Goal: Transaction & Acquisition: Purchase product/service

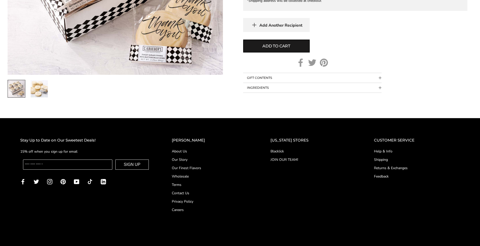
scroll to position [313, 0]
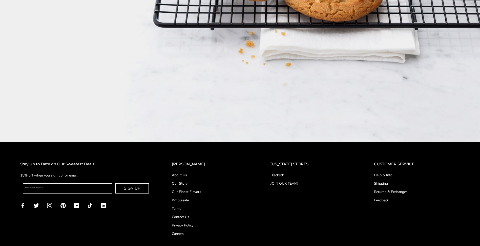
scroll to position [906, 0]
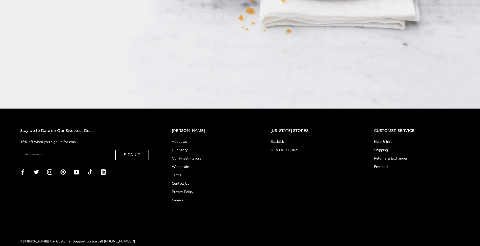
click at [193, 139] on link "About Us" at bounding box center [211, 141] width 78 height 5
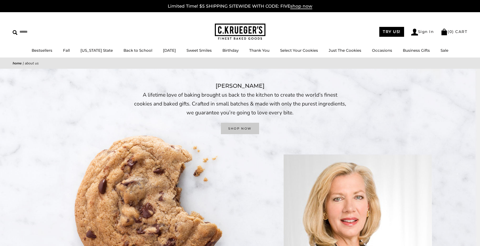
click at [235, 128] on link "SHOP NOW" at bounding box center [240, 128] width 38 height 11
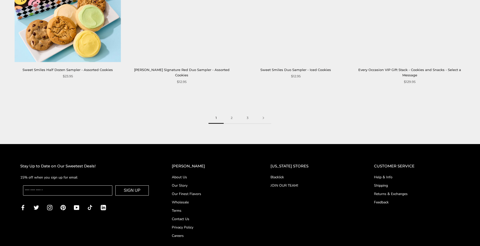
scroll to position [861, 0]
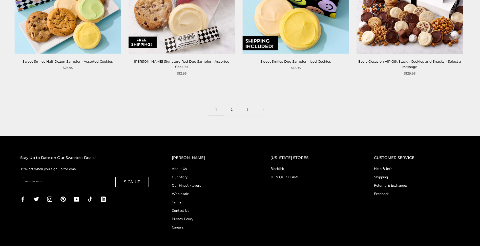
click at [230, 108] on link "2" at bounding box center [232, 109] width 16 height 11
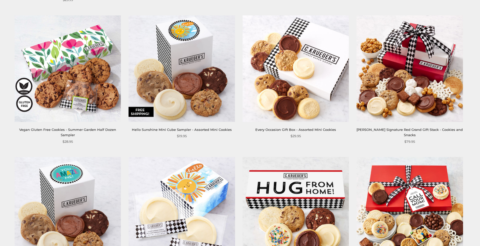
scroll to position [582, 0]
